Goal: Task Accomplishment & Management: Use online tool/utility

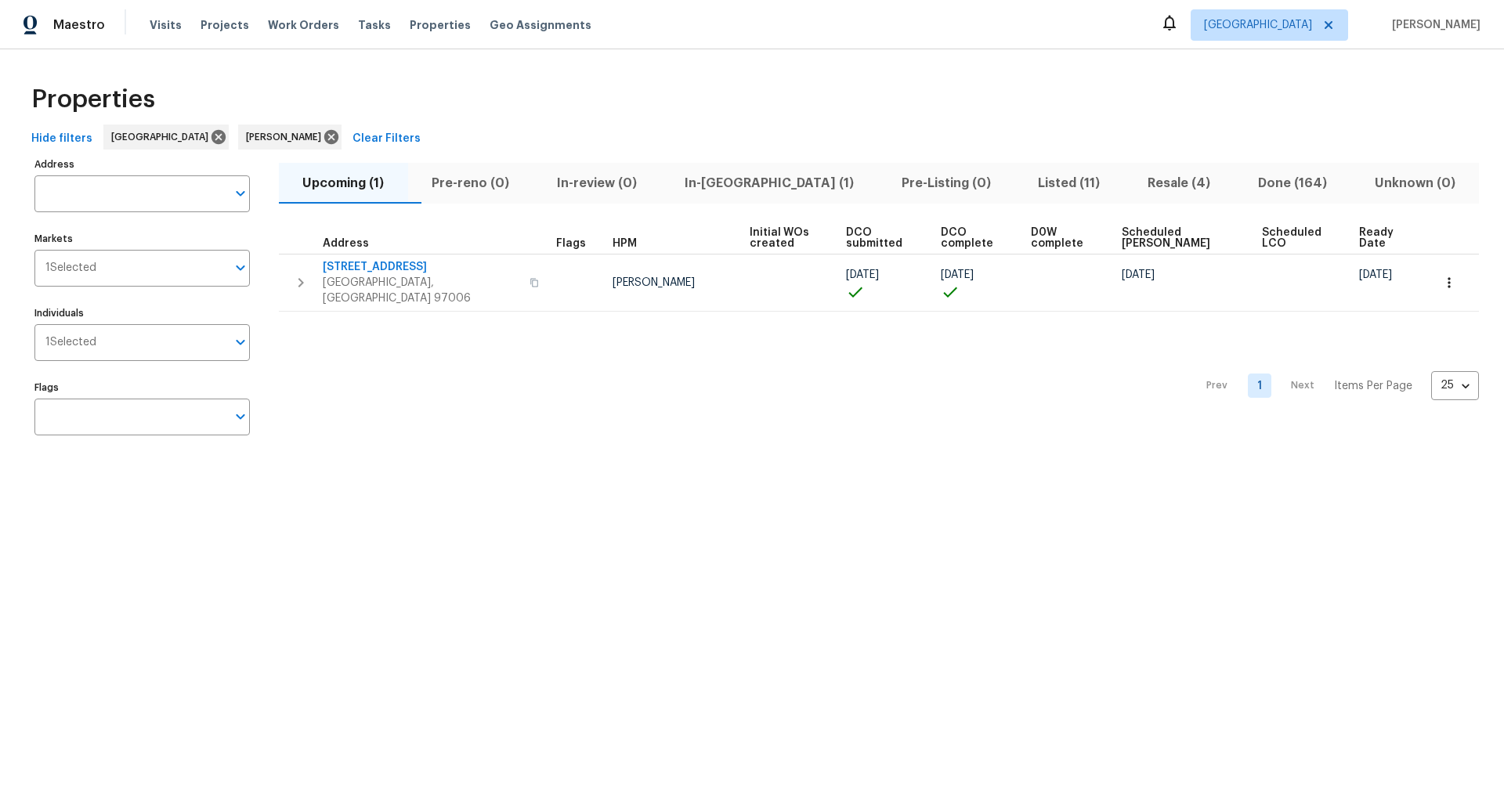
click at [1029, 180] on span "Listed (11)" at bounding box center [1069, 183] width 91 height 22
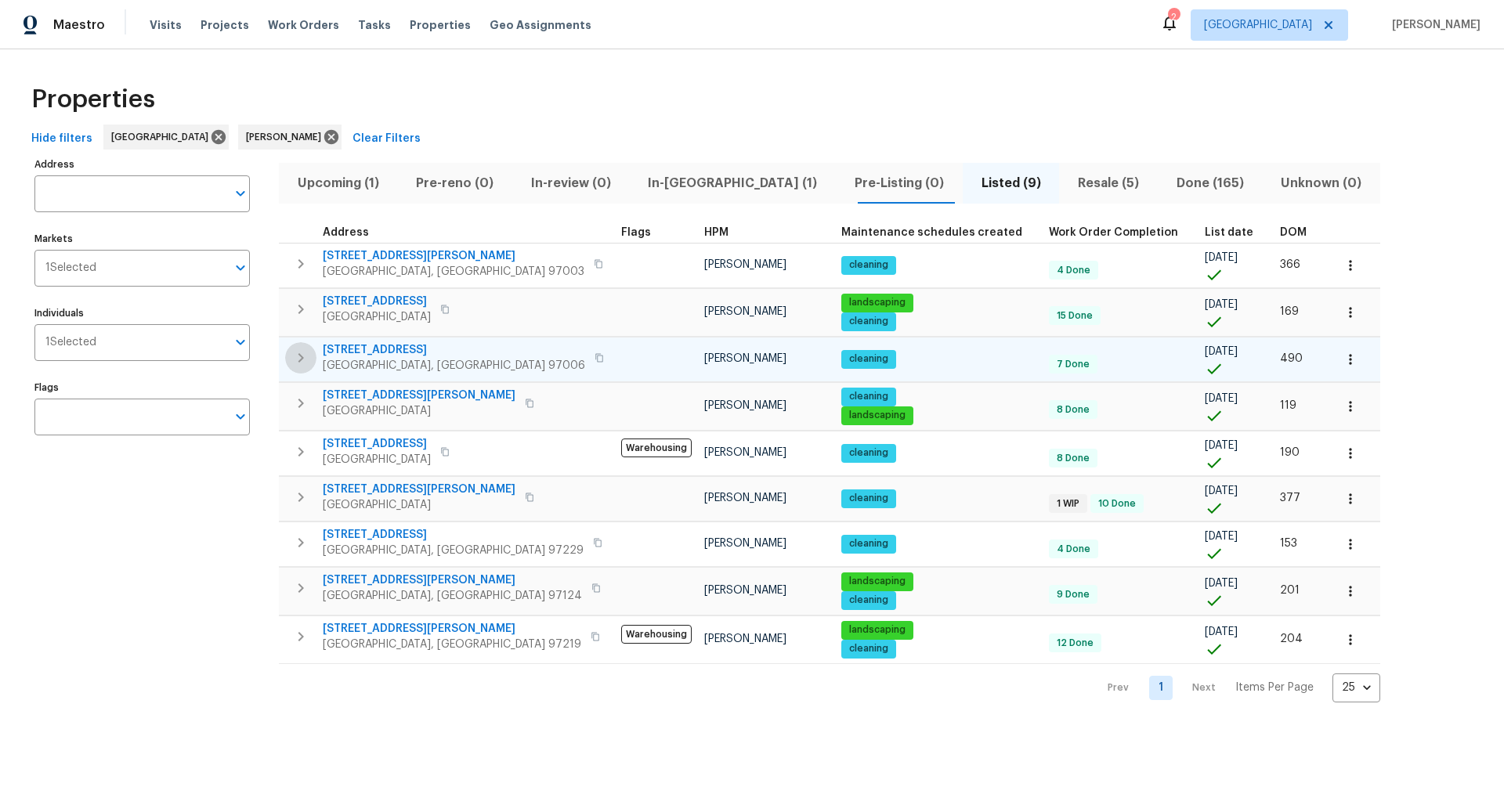
click at [303, 357] on icon "button" at bounding box center [300, 357] width 19 height 19
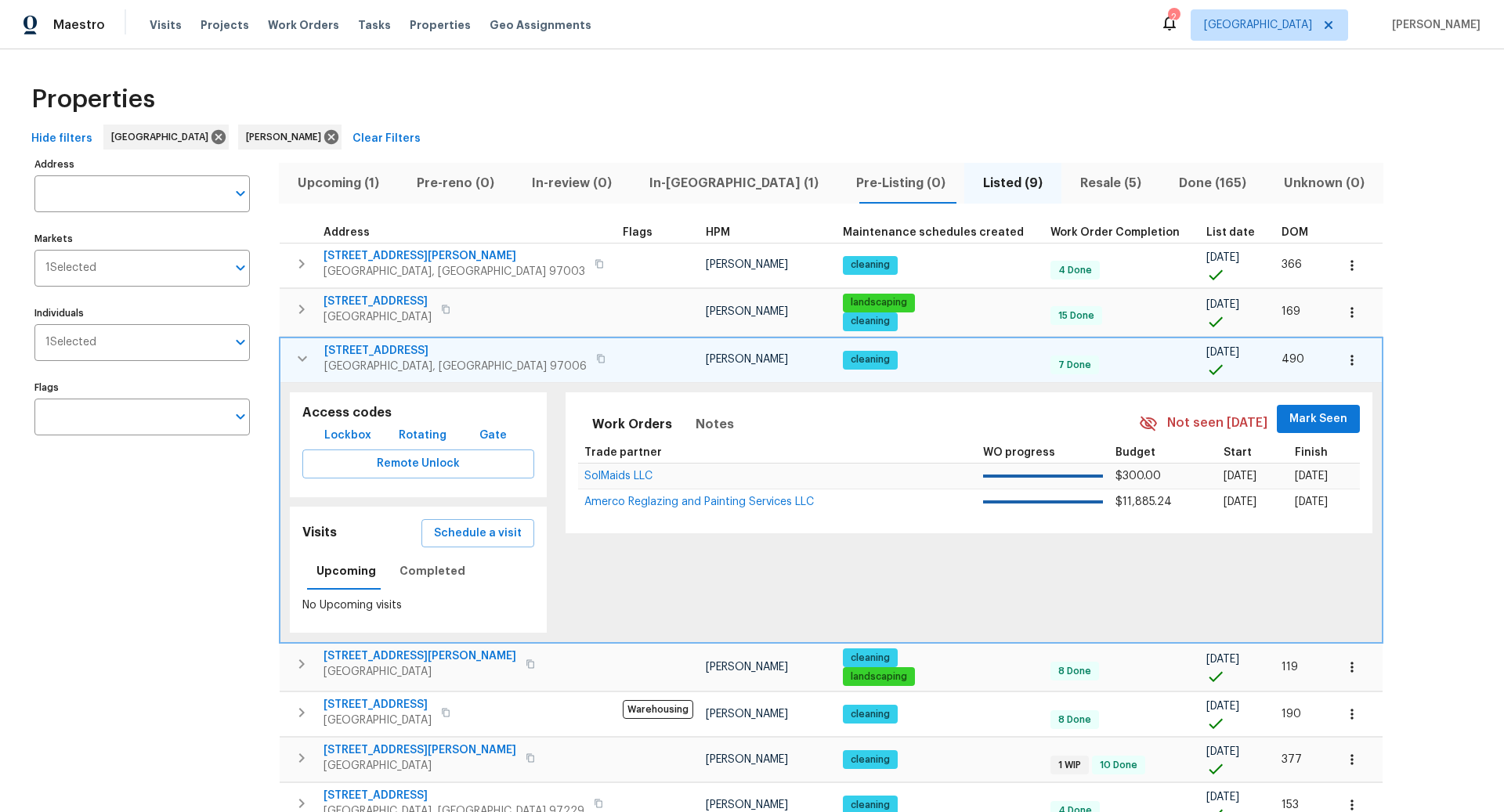
click at [596, 357] on icon "button" at bounding box center [601, 359] width 10 height 10
click at [466, 528] on span "Schedule a visit" at bounding box center [477, 534] width 88 height 19
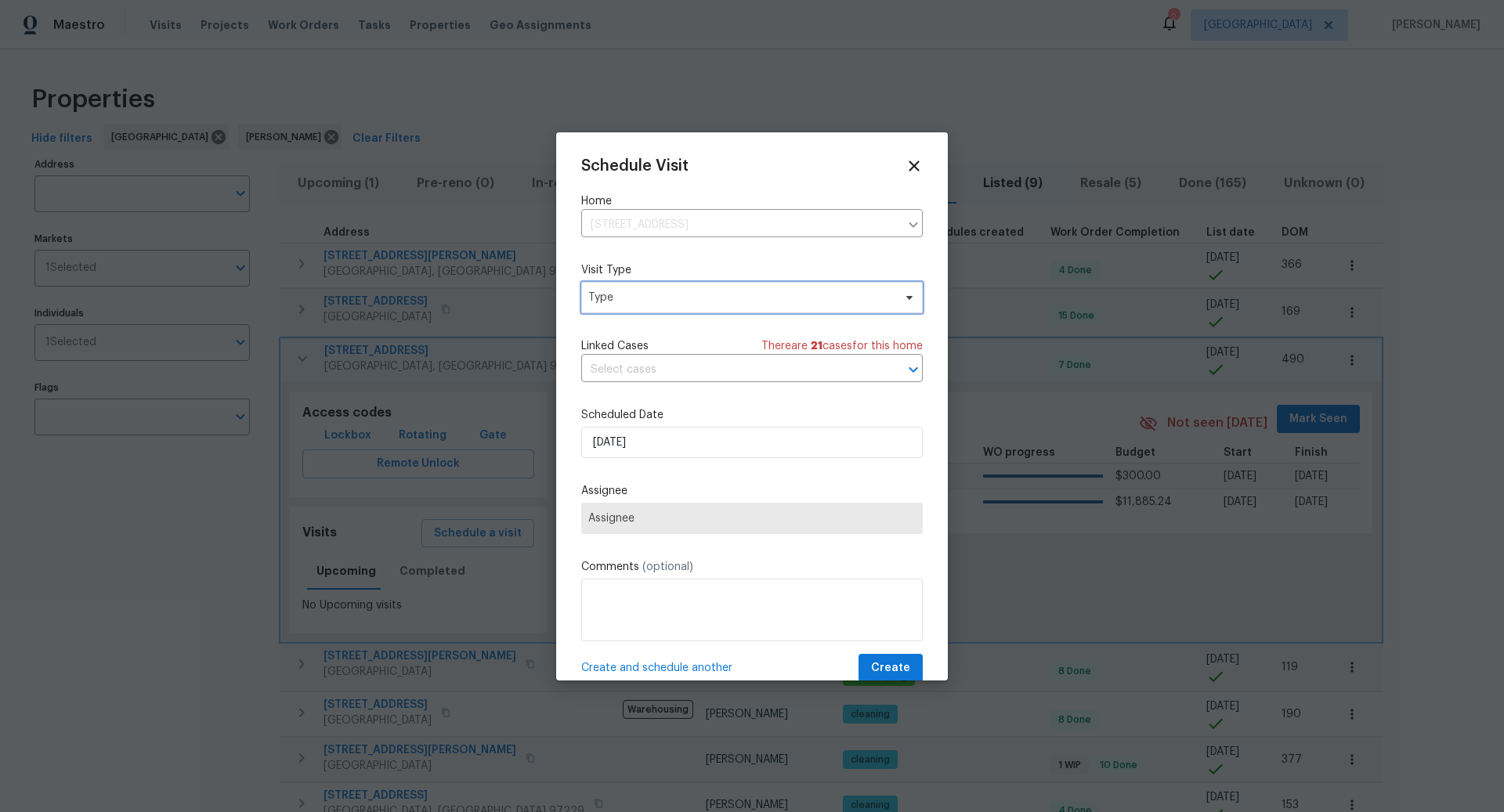
click at [650, 295] on span "Type" at bounding box center [740, 297] width 305 height 15
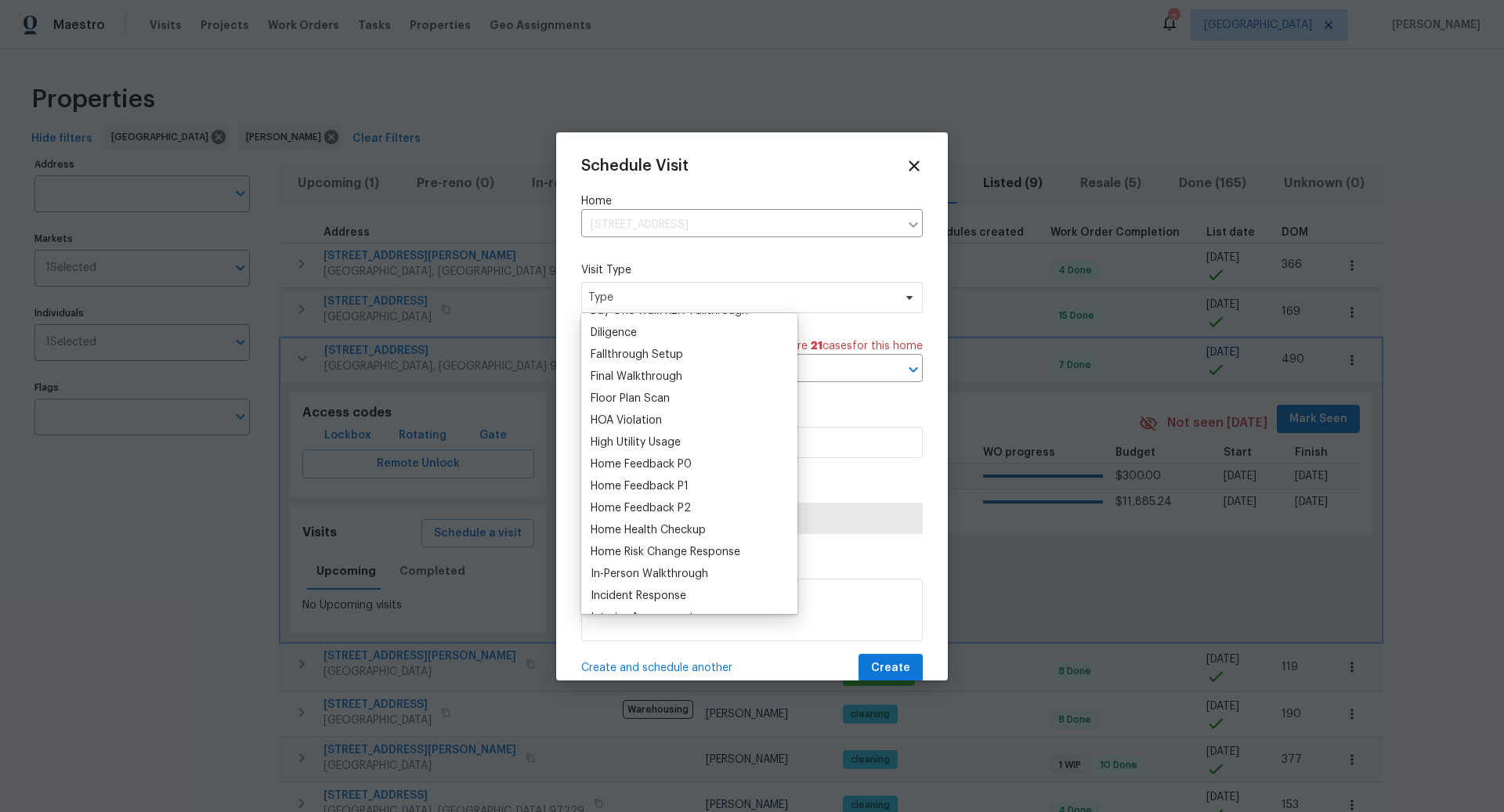
scroll to position [346, 0]
click at [646, 527] on div "Home Health Checkup" at bounding box center [648, 529] width 115 height 15
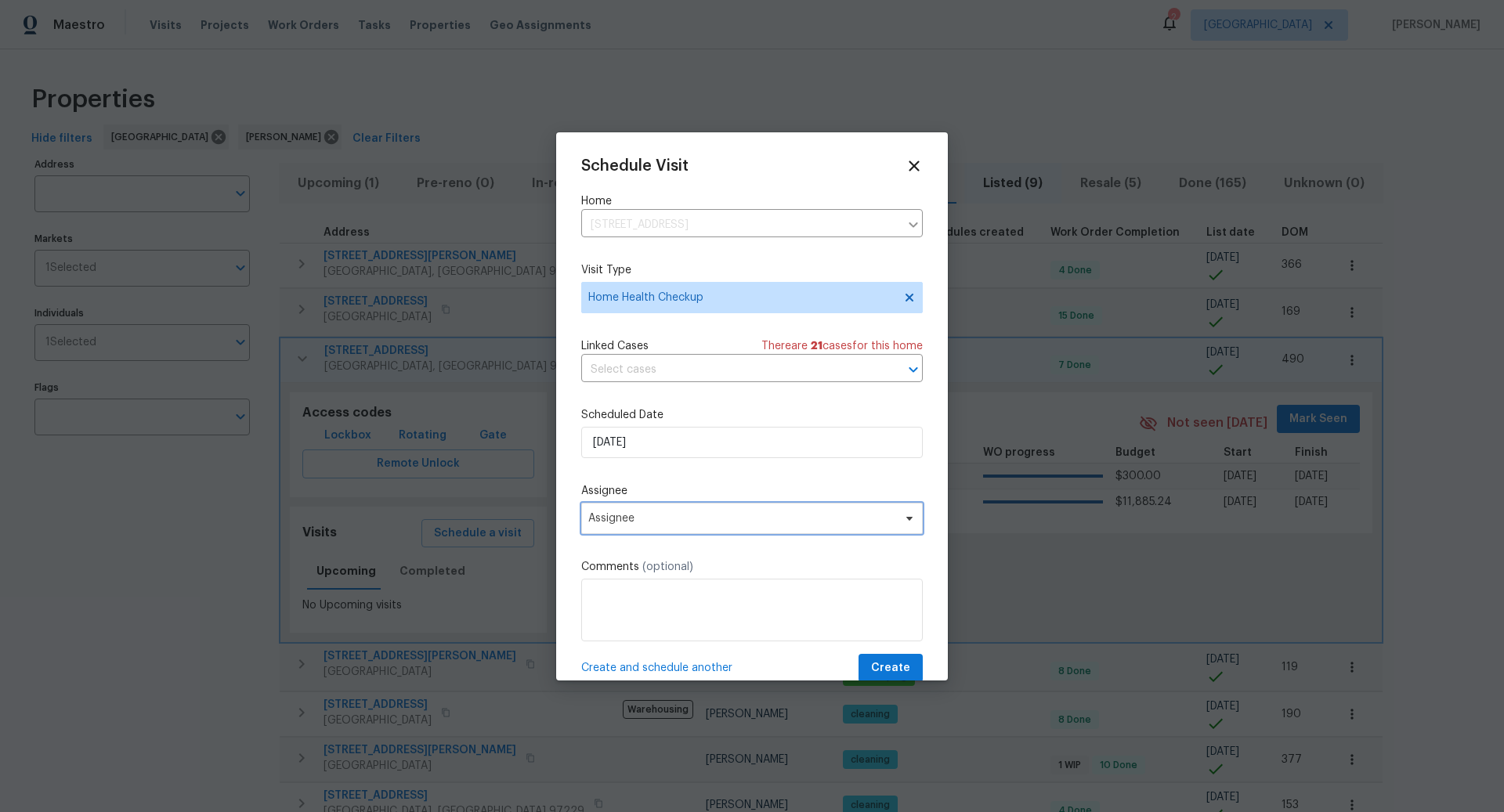
click at [654, 522] on span "Assignee" at bounding box center [741, 518] width 307 height 13
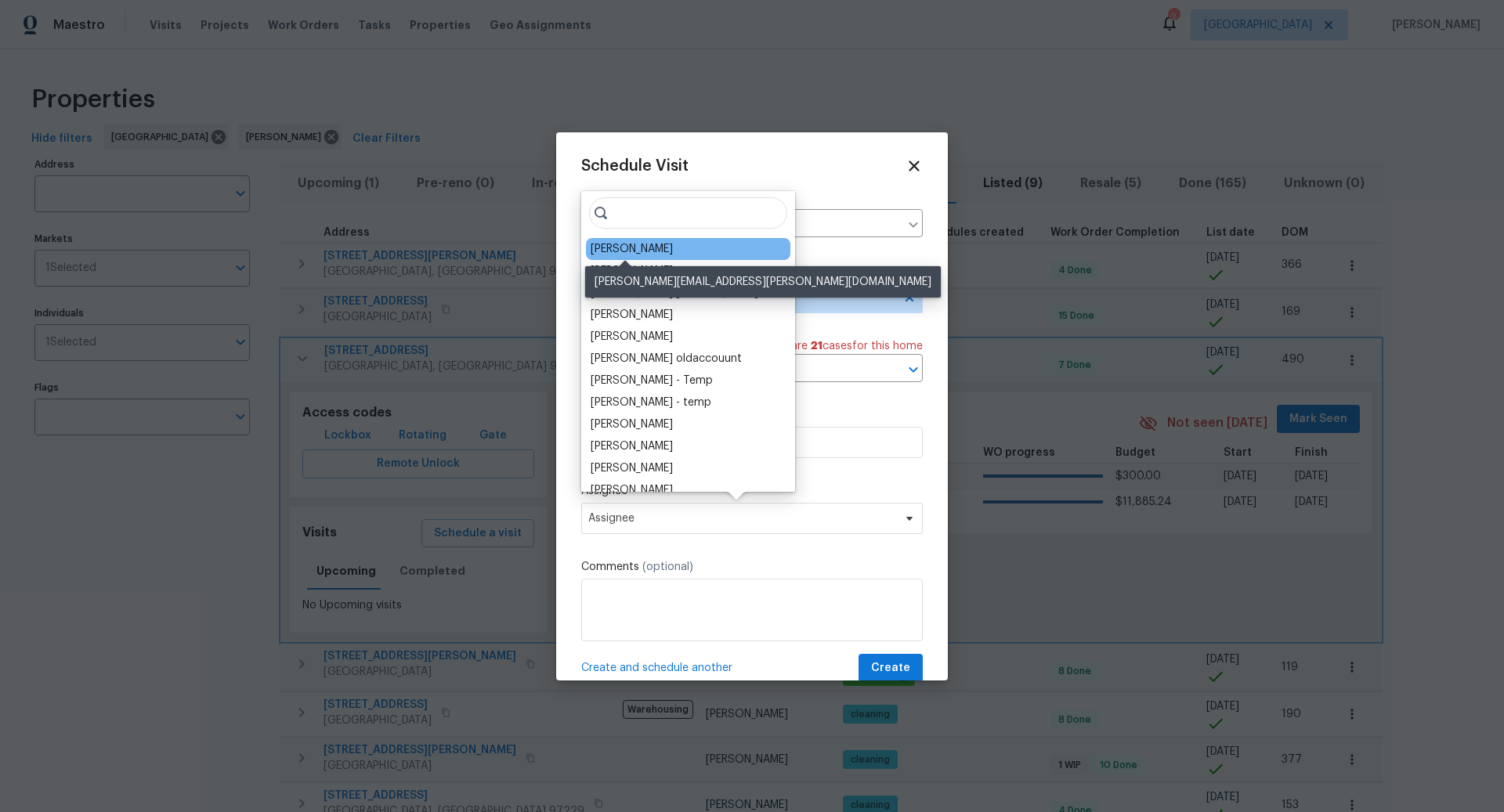
click at [629, 246] on div "[PERSON_NAME]" at bounding box center [631, 248] width 82 height 15
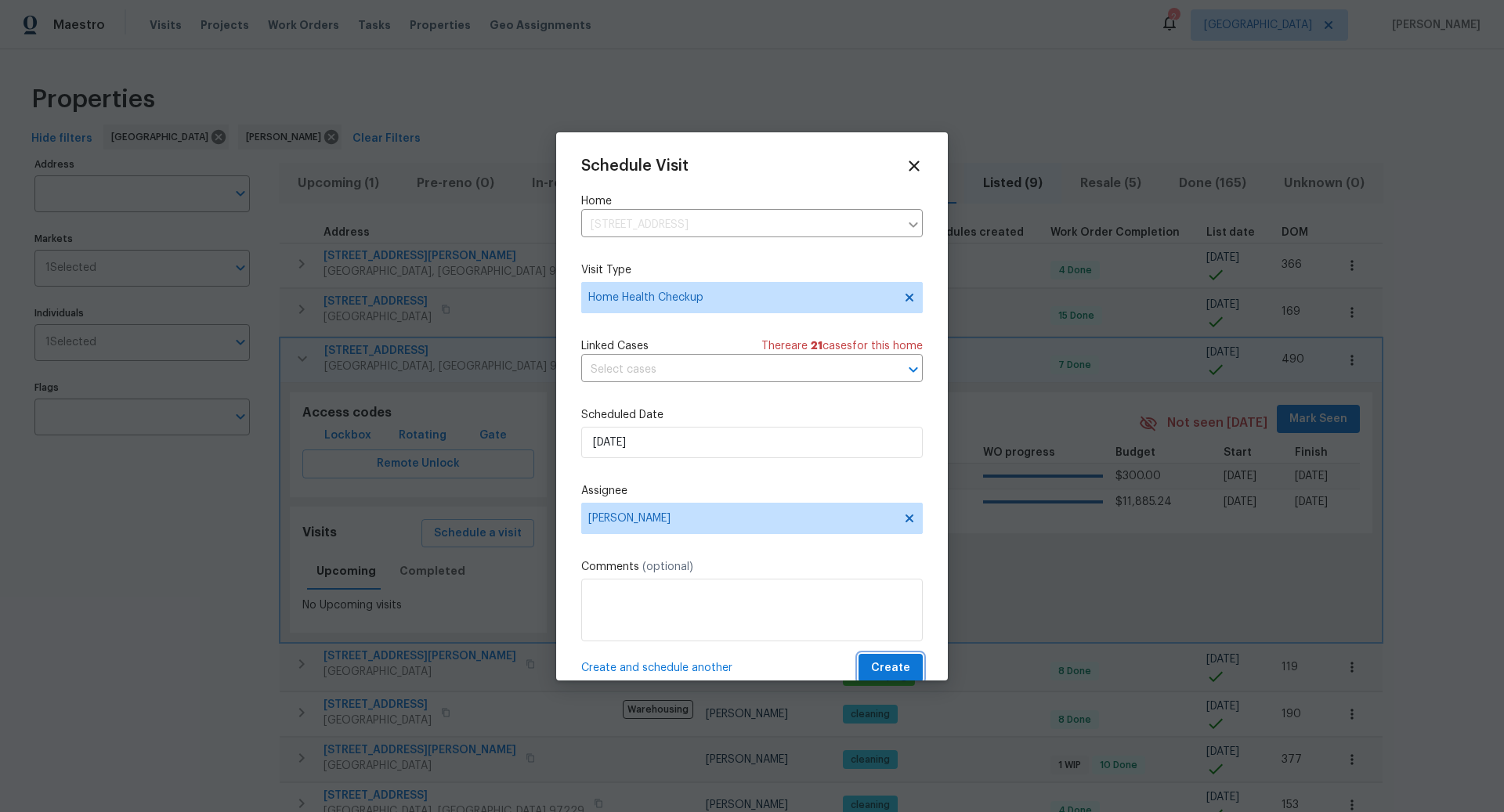
click at [889, 660] on span "Create" at bounding box center [890, 668] width 40 height 19
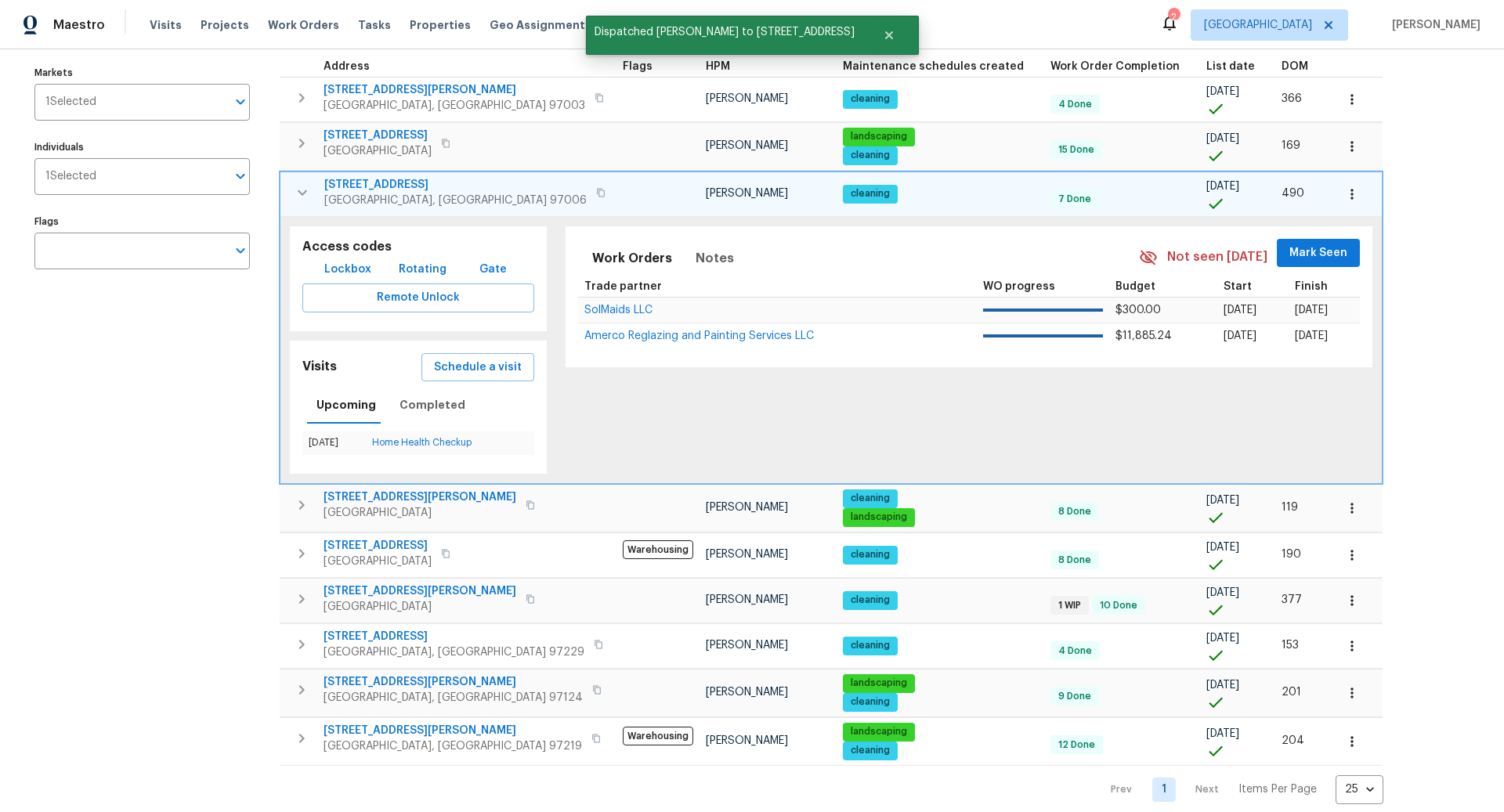
scroll to position [177, 0]
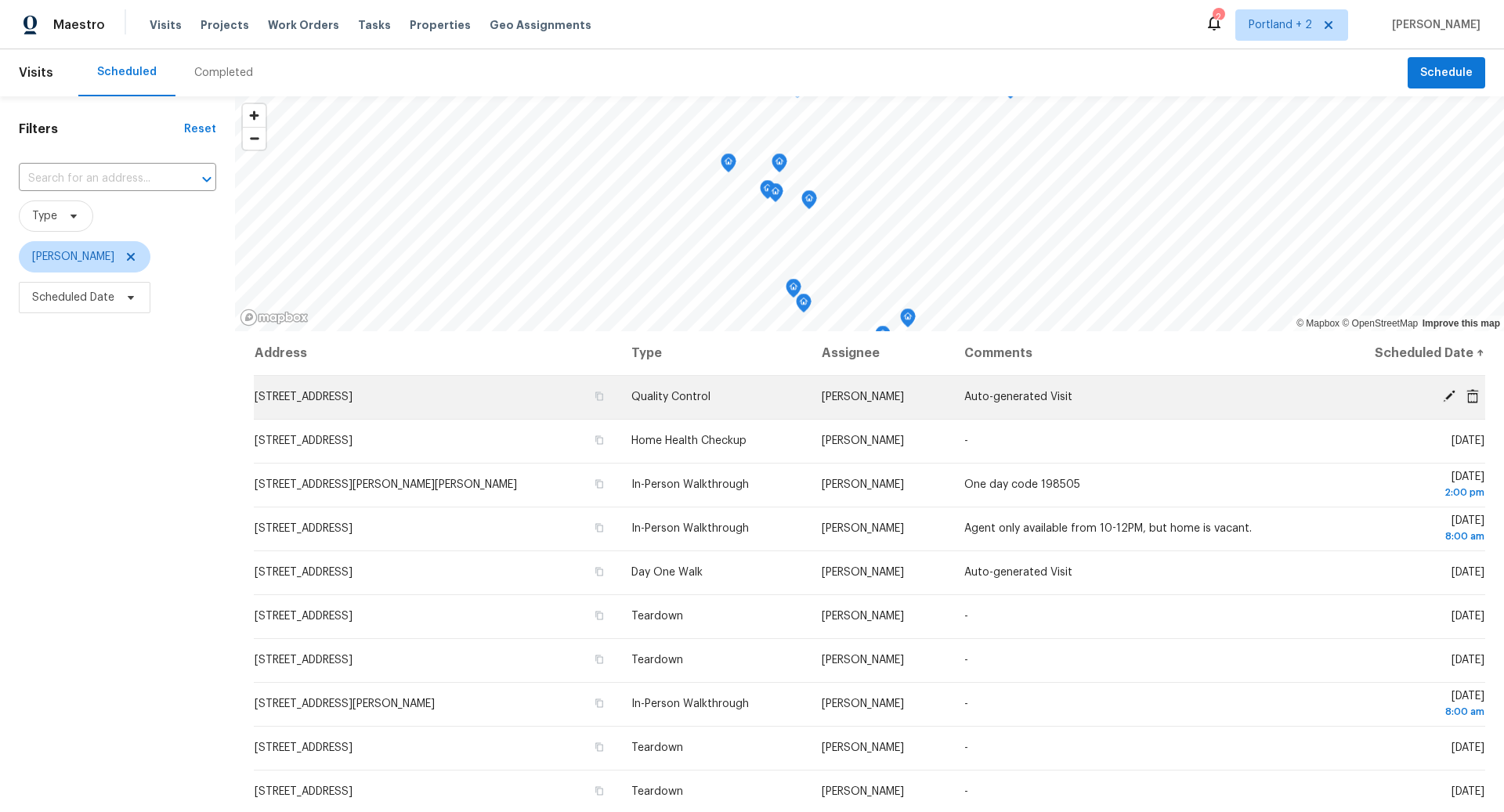
click at [1449, 394] on icon at bounding box center [1449, 397] width 13 height 13
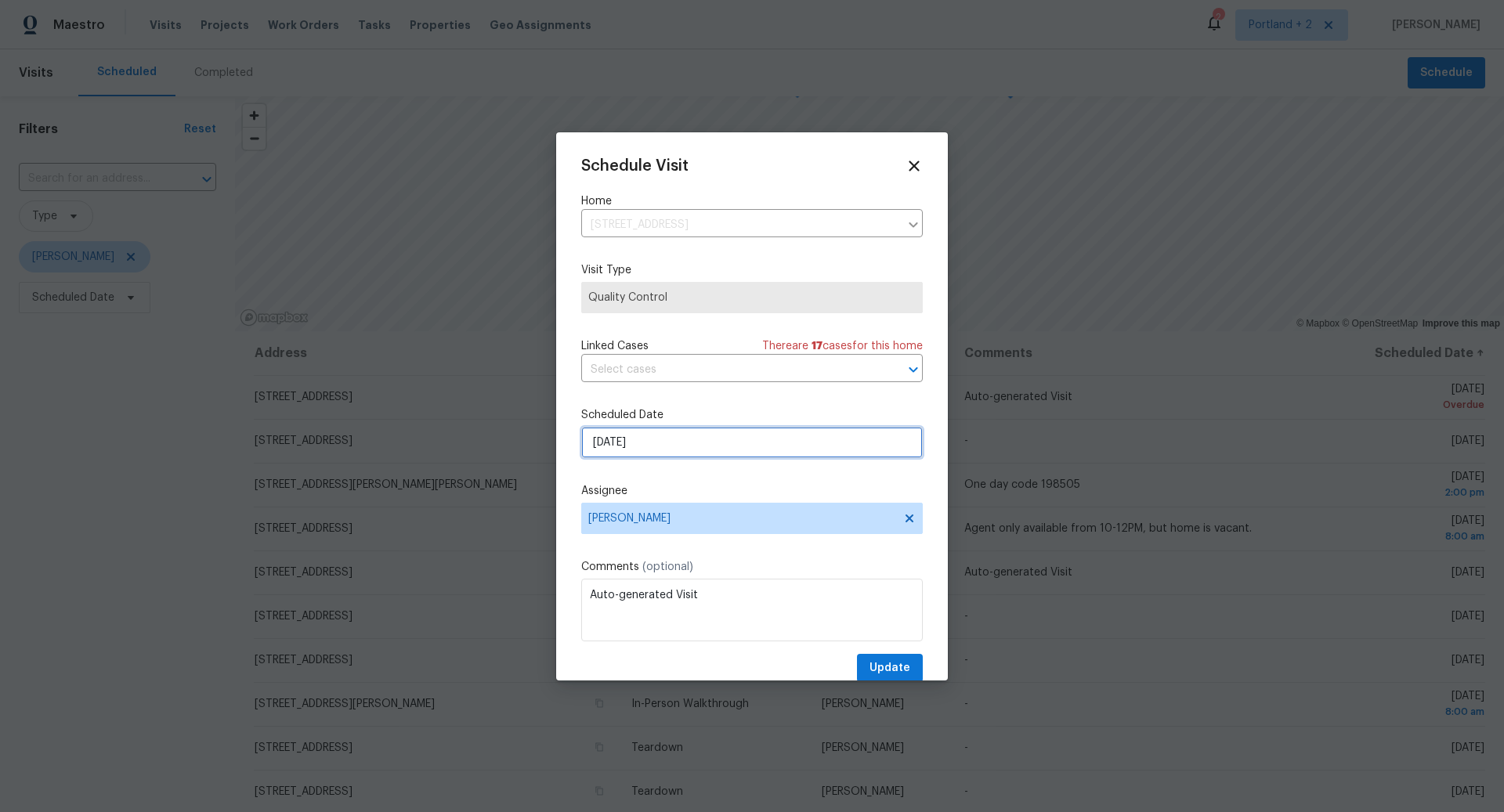
click at [762, 444] on input "[DATE]" at bounding box center [752, 442] width 342 height 31
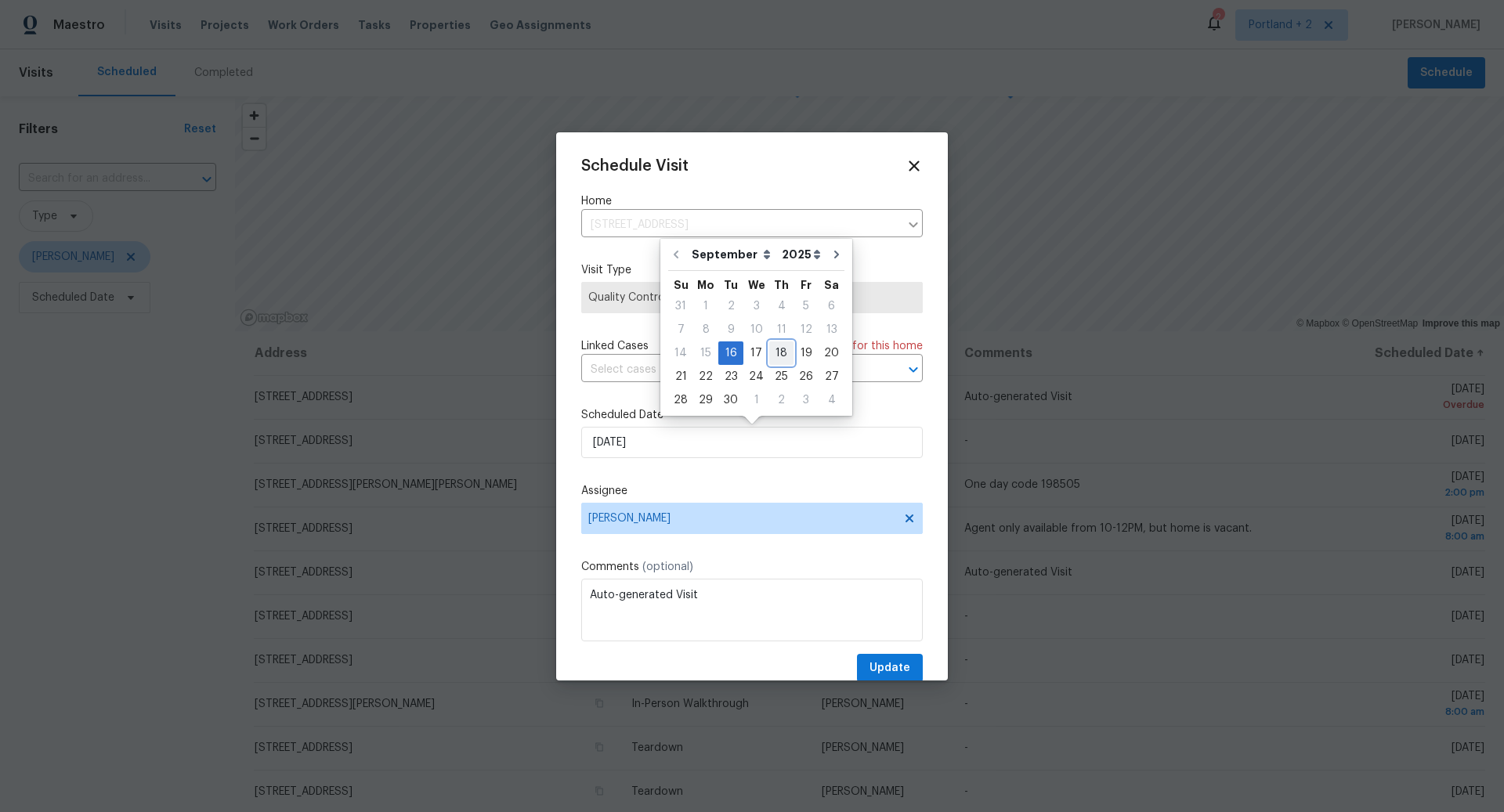
click at [776, 352] on div "18" at bounding box center [781, 352] width 24 height 22
type input "[DATE]"
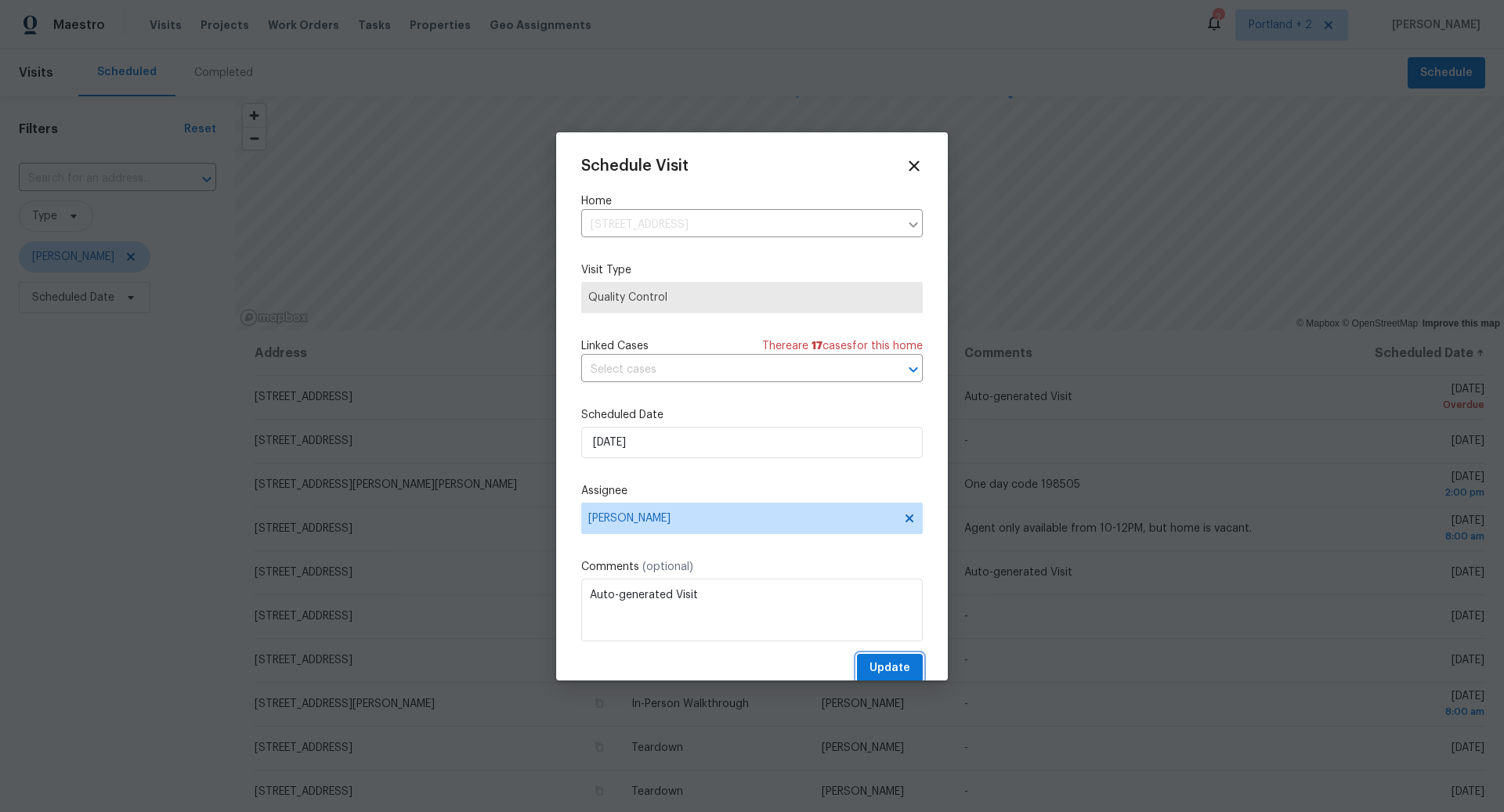
click at [896, 662] on span "Update" at bounding box center [889, 668] width 41 height 19
